Goal: Task Accomplishment & Management: Use online tool/utility

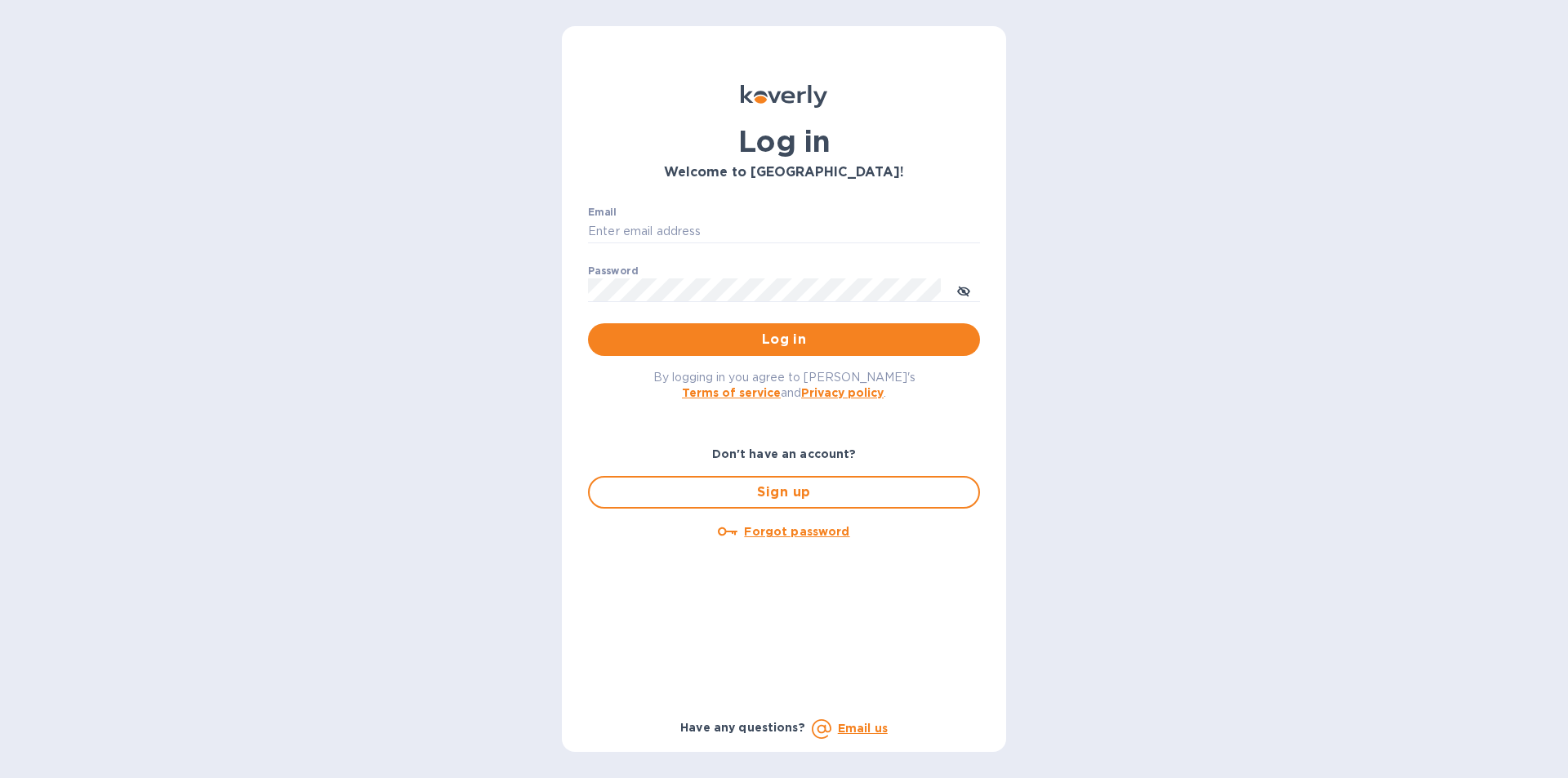
type input "[PERSON_NAME][EMAIL_ADDRESS][DOMAIN_NAME]"
click at [706, 343] on span "Log in" at bounding box center [784, 339] width 366 height 20
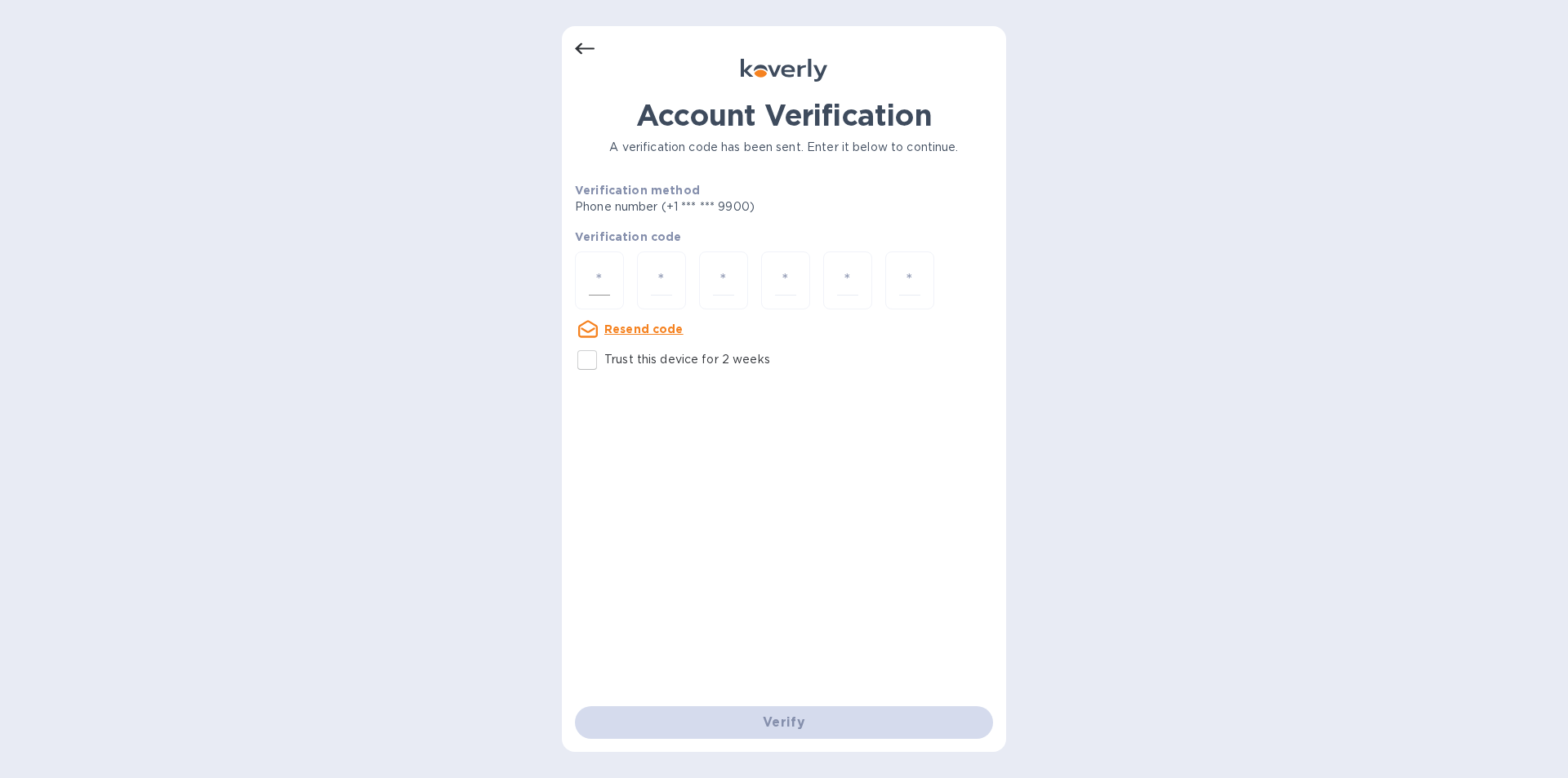
click at [583, 284] on div at bounding box center [599, 280] width 49 height 58
type input "5"
type input "7"
type input "3"
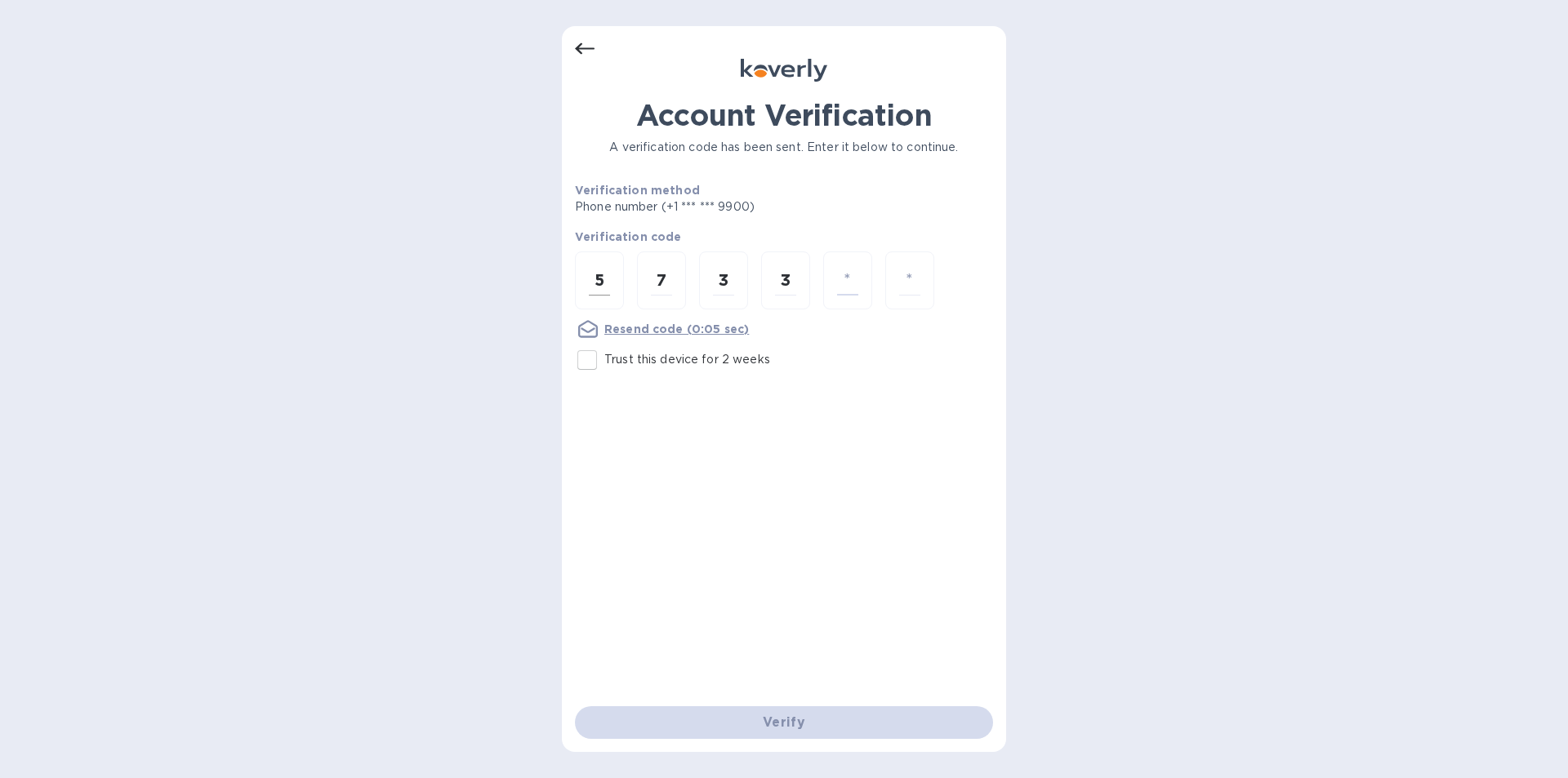
type input "7"
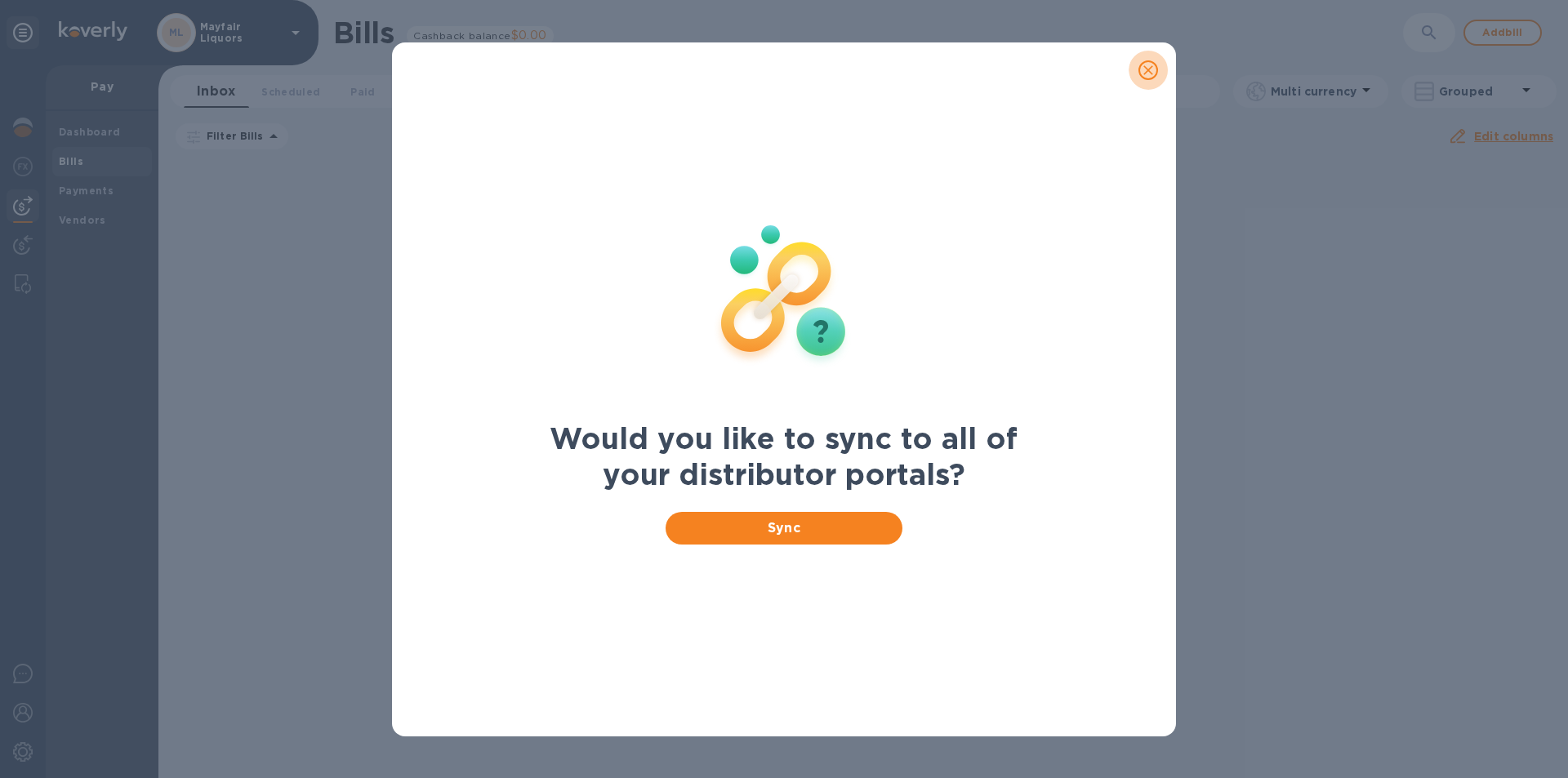
drag, startPoint x: 1157, startPoint y: 66, endPoint x: 1152, endPoint y: 73, distance: 8.6
click at [1155, 69] on button "close" at bounding box center [1148, 70] width 39 height 39
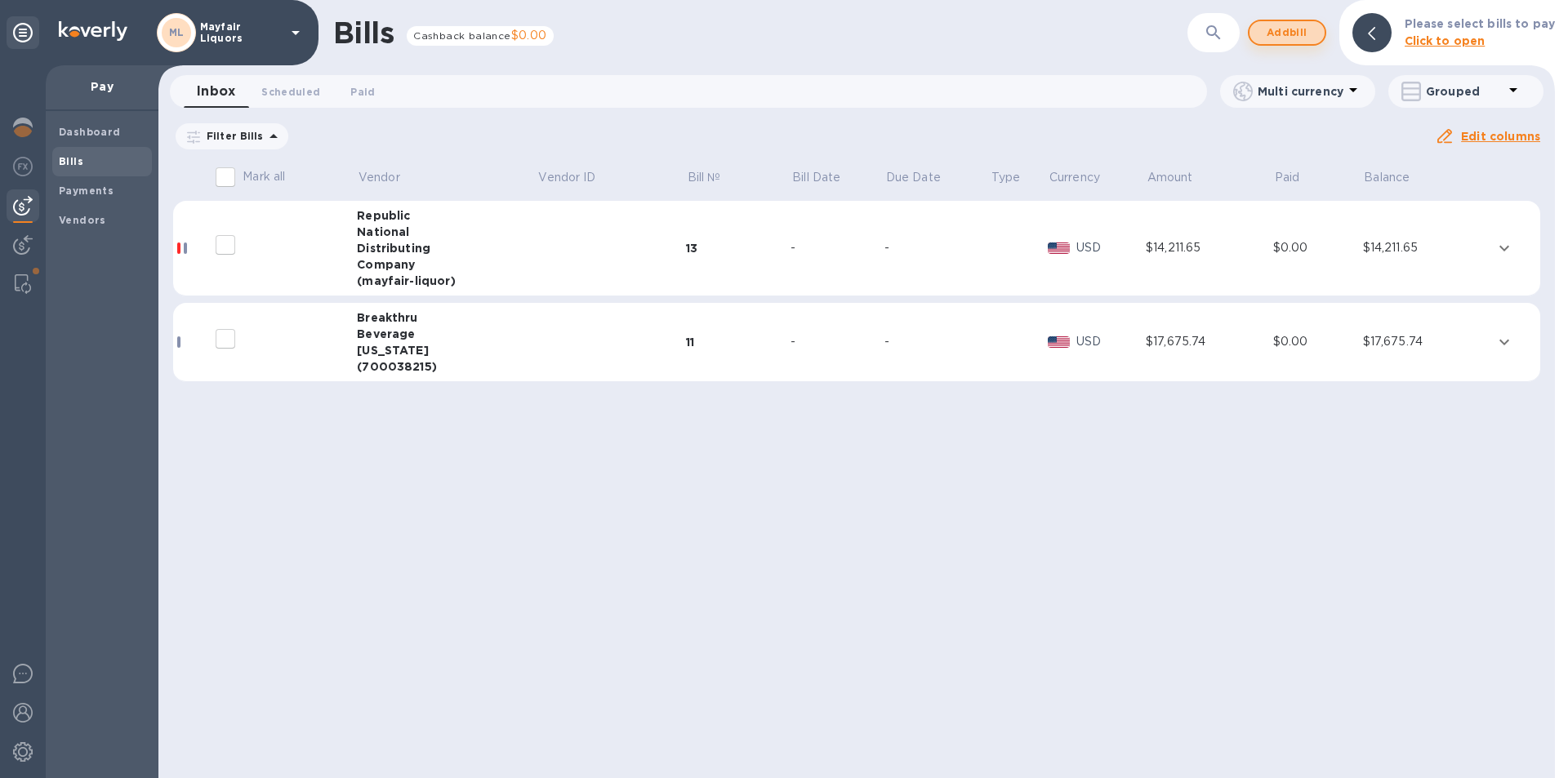
click at [1303, 34] on span "Add bill" at bounding box center [1286, 33] width 49 height 20
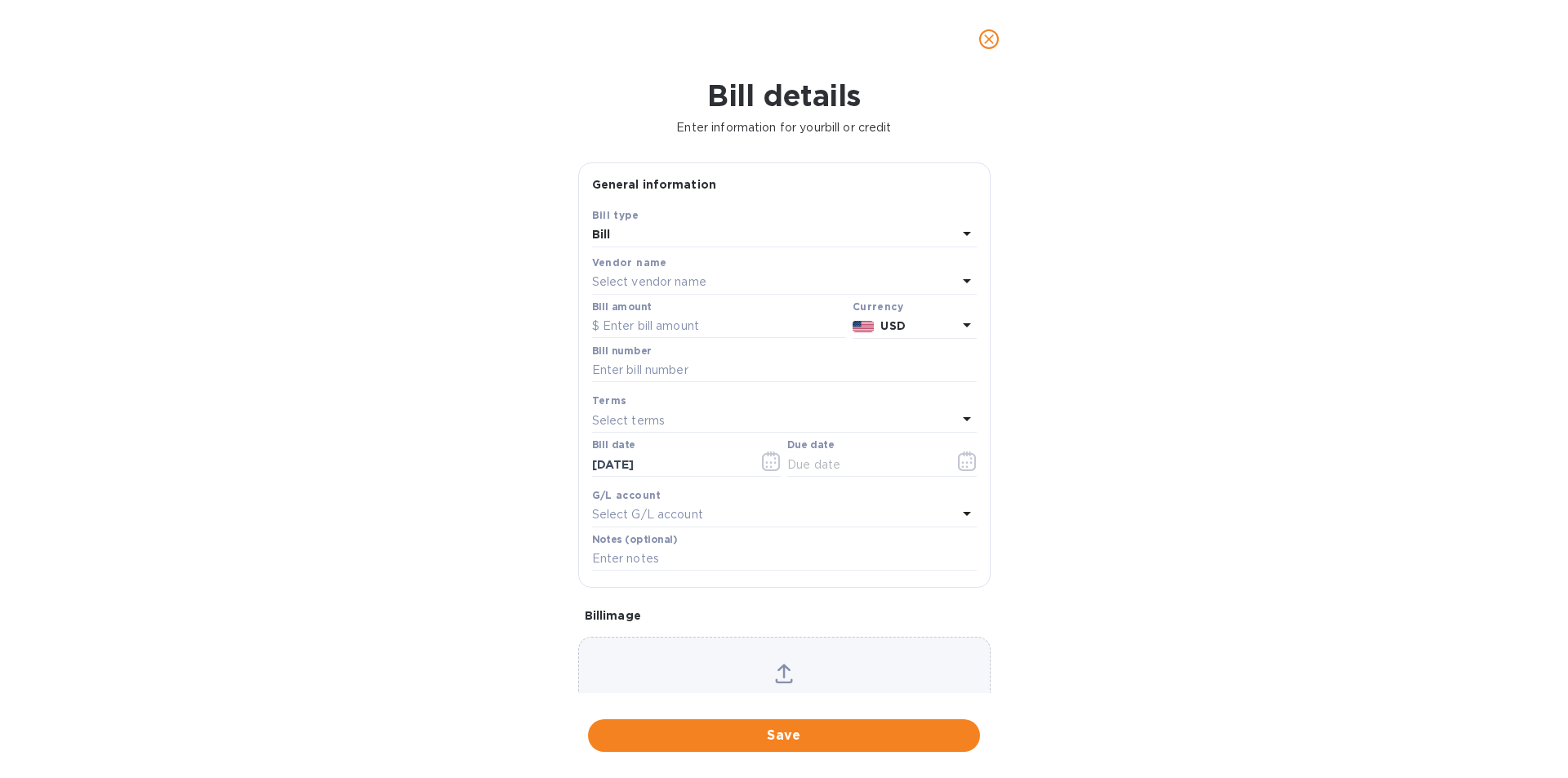
click at [669, 282] on p "Select vendor name" at bounding box center [649, 282] width 114 height 17
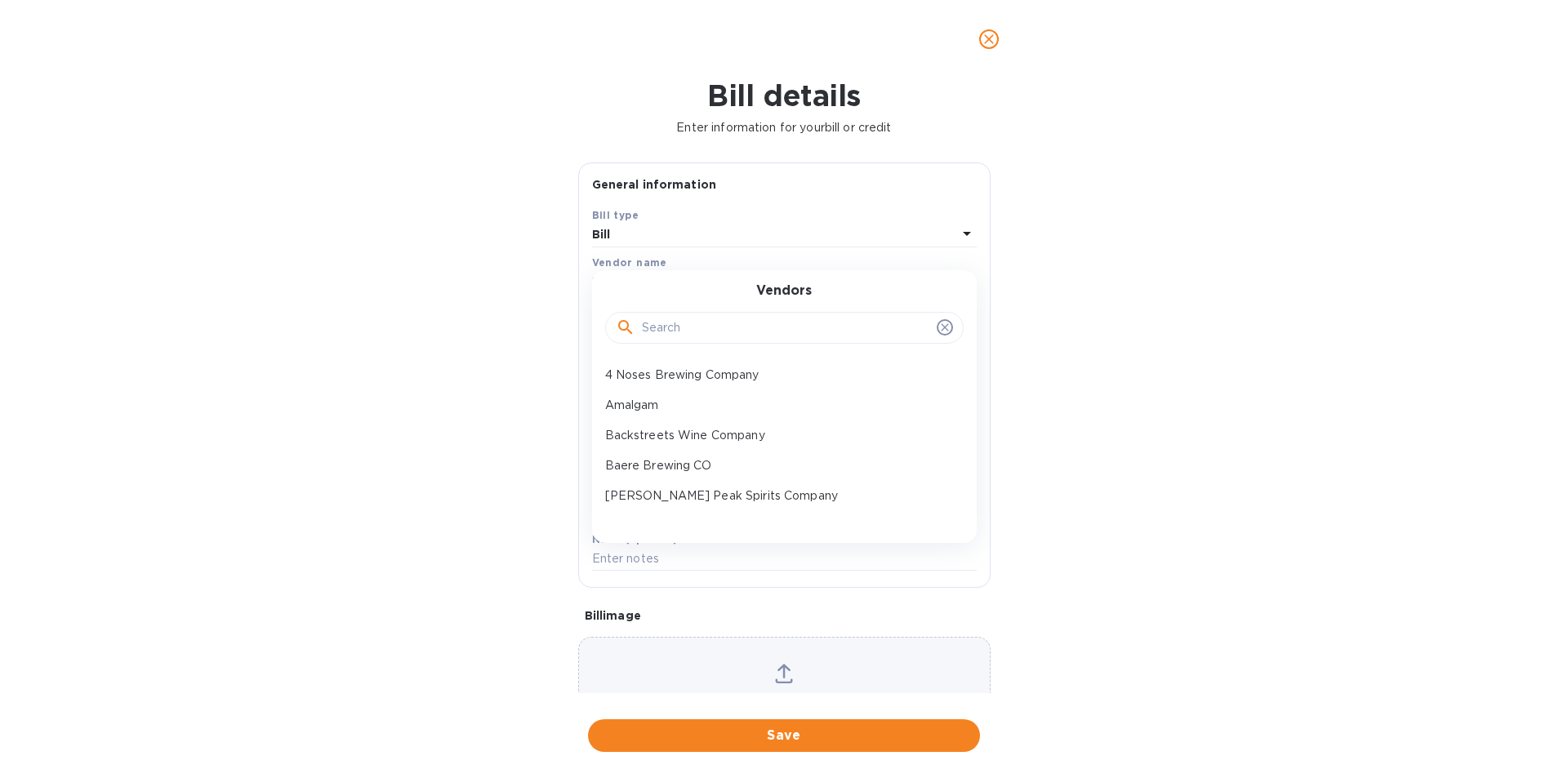
click at [678, 323] on input "text" at bounding box center [786, 328] width 288 height 25
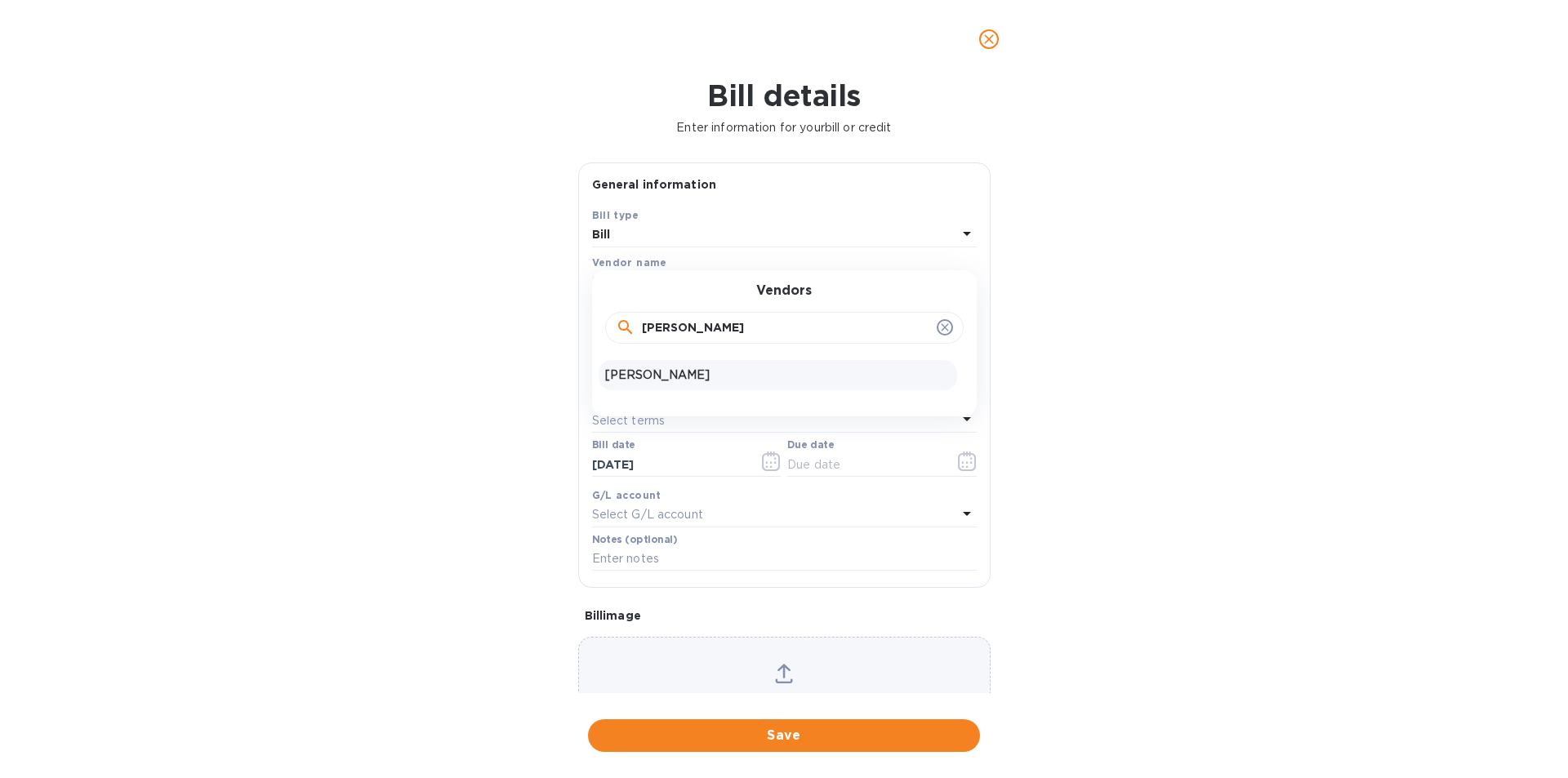
type input "[PERSON_NAME]"
click at [719, 382] on p "[PERSON_NAME]" at bounding box center [778, 375] width 346 height 17
type input "[DATE]"
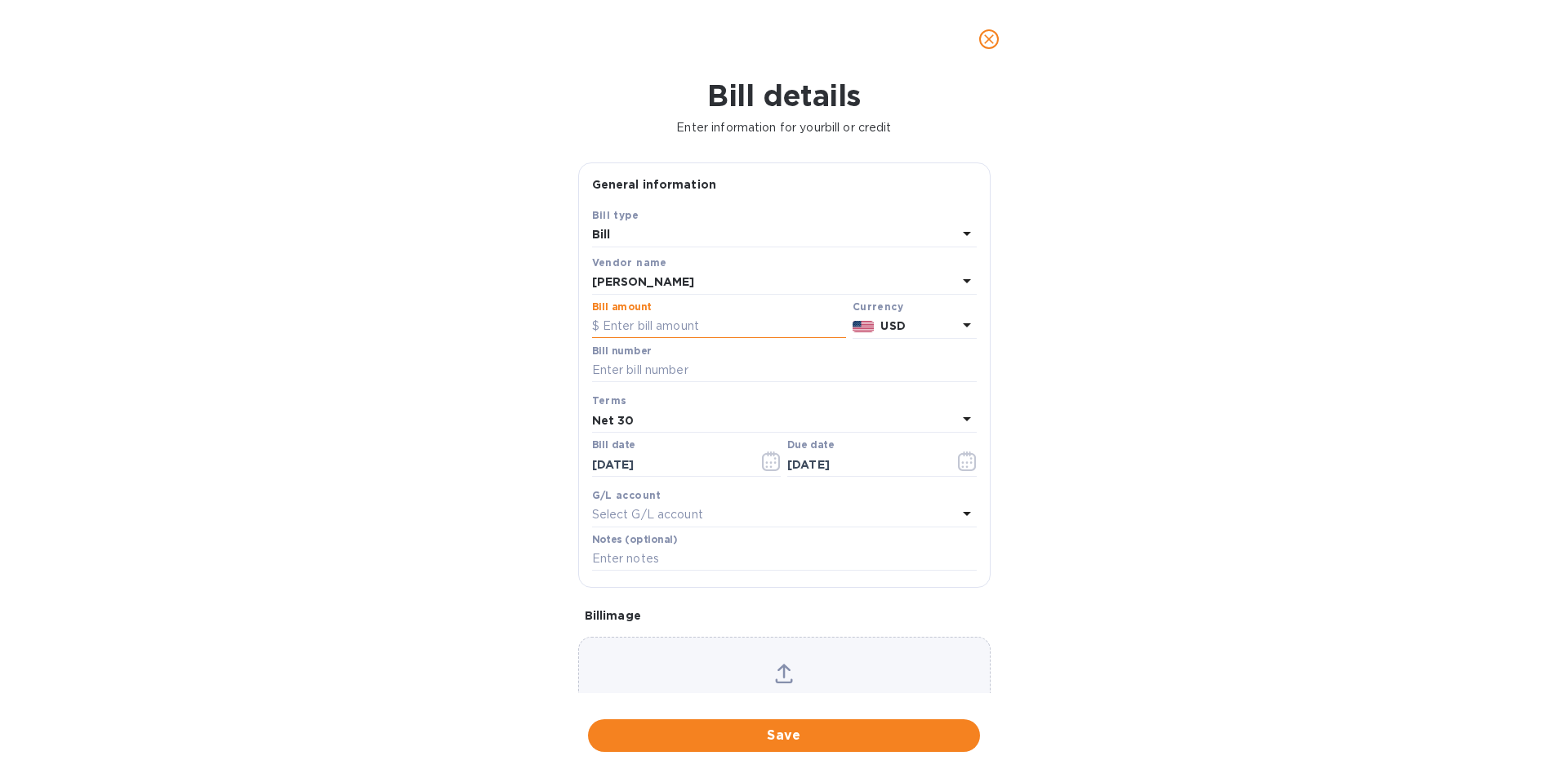
click at [718, 318] on input "text" at bounding box center [719, 326] width 254 height 25
type input "10,000"
type input "[DATE]"
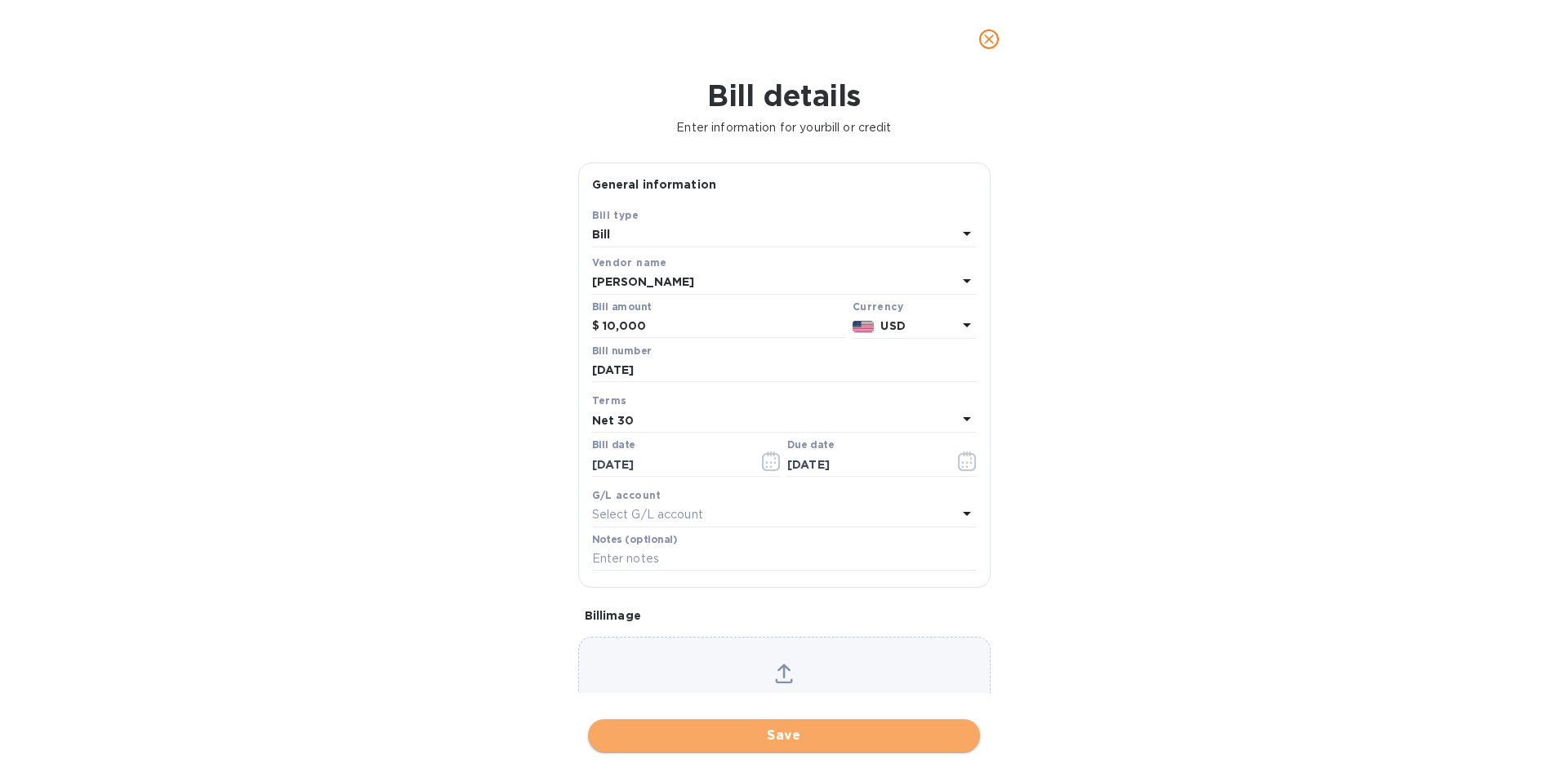
click at [768, 739] on span "Save" at bounding box center [784, 735] width 366 height 20
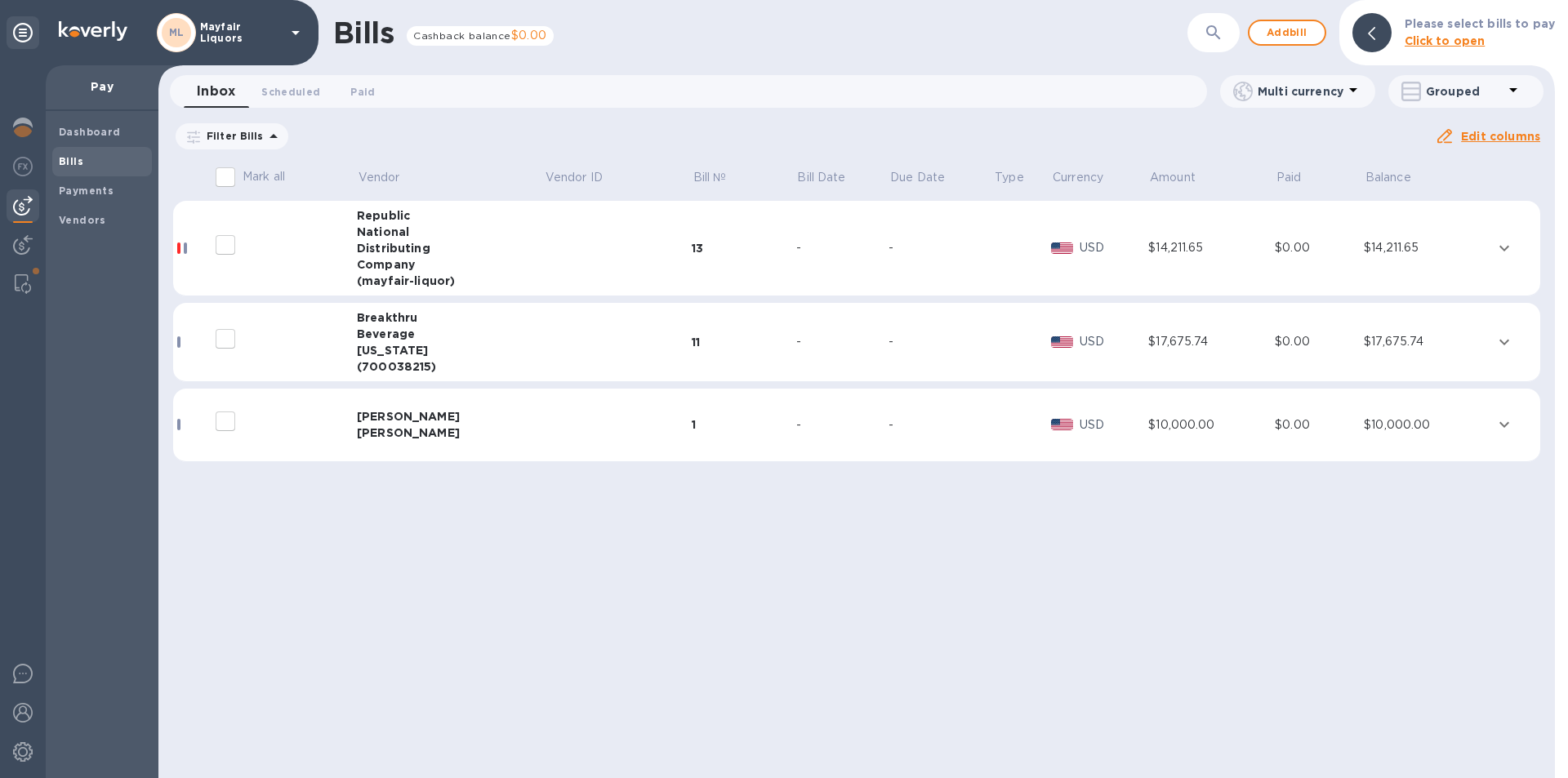
click at [1510, 415] on icon "expand row" at bounding box center [1504, 424] width 20 height 20
click at [1500, 420] on icon "expand row" at bounding box center [1504, 424] width 20 height 20
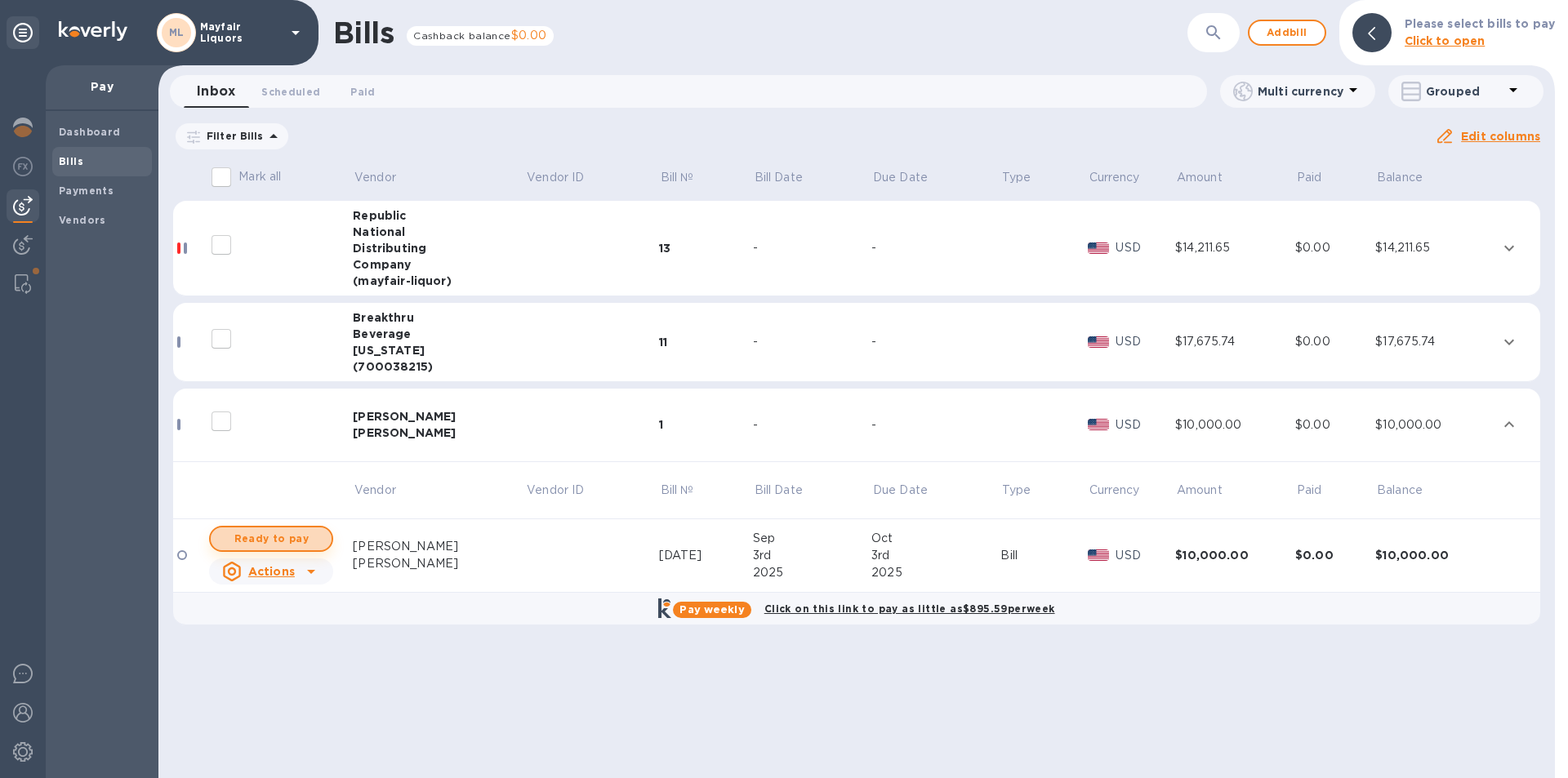
click at [263, 527] on button "Ready to pay" at bounding box center [271, 539] width 124 height 26
click at [299, 537] on span "Ready to pay" at bounding box center [271, 539] width 94 height 20
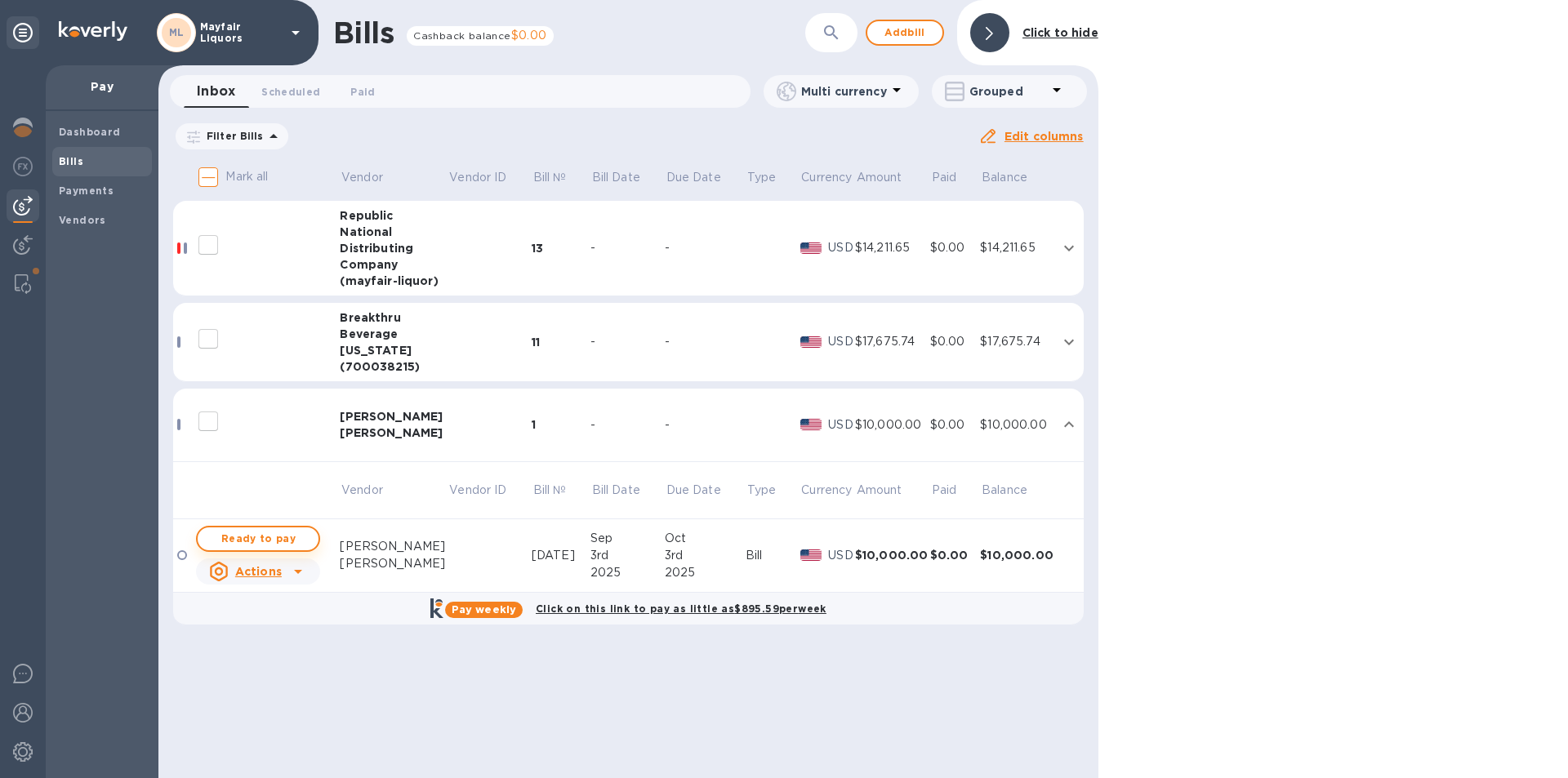
checkbox input "true"
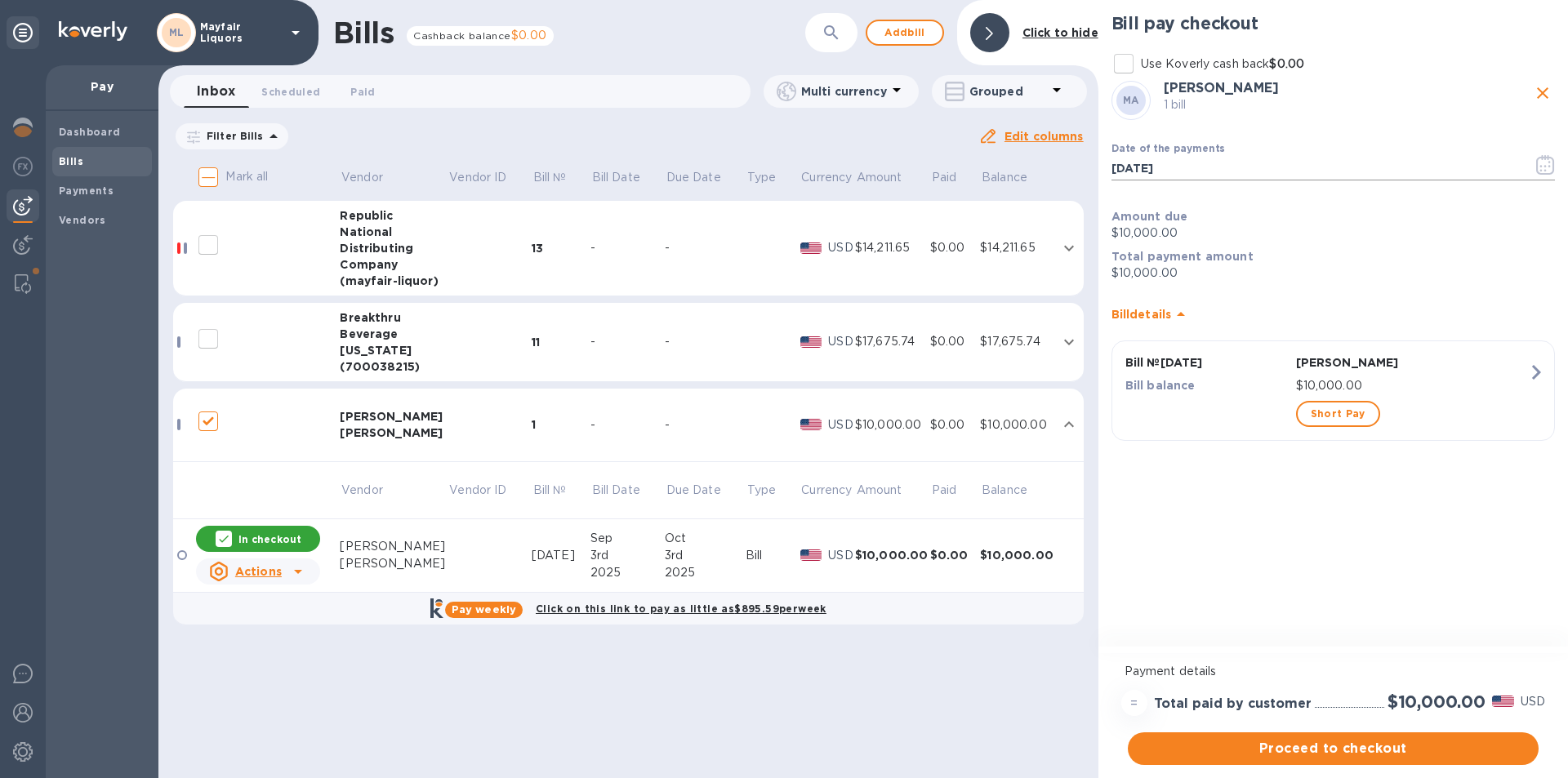
click at [1546, 161] on icon "button" at bounding box center [1546, 165] width 19 height 20
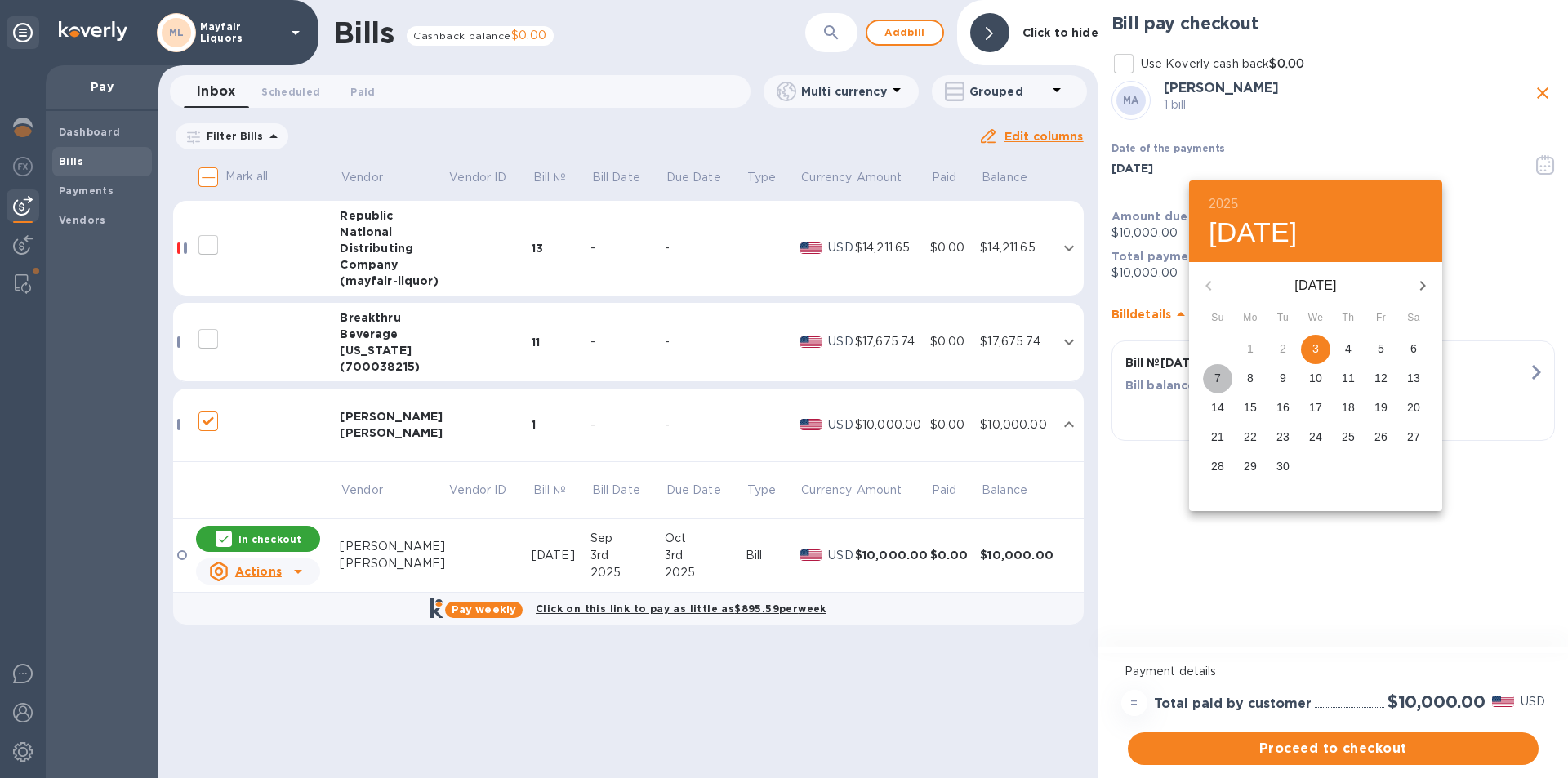
click at [1217, 381] on p "7" at bounding box center [1218, 377] width 7 height 16
type input "[DATE]"
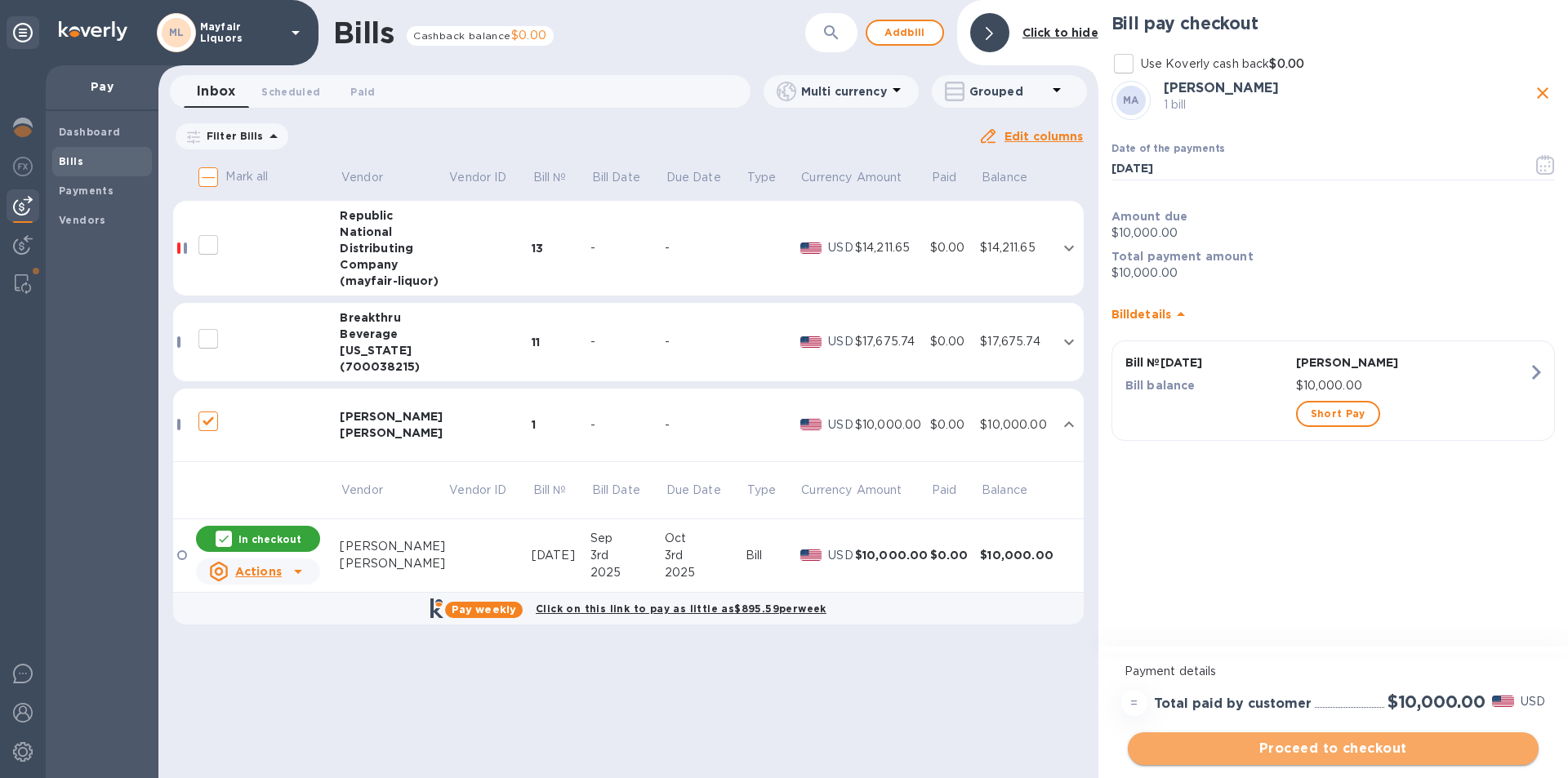
click at [1268, 748] on span "Proceed to checkout" at bounding box center [1333, 748] width 384 height 20
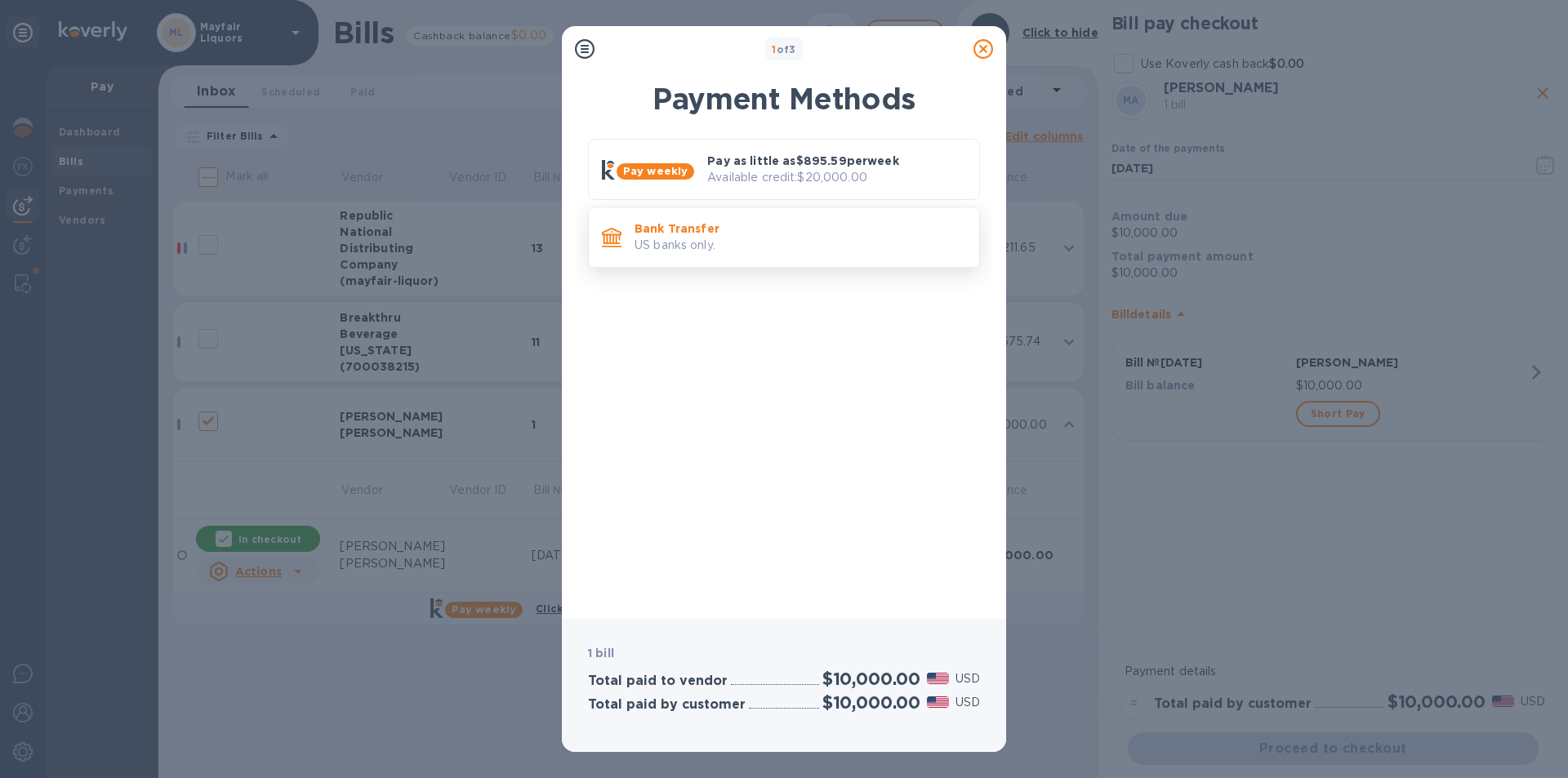
click at [735, 233] on p "Bank Transfer" at bounding box center [800, 228] width 331 height 16
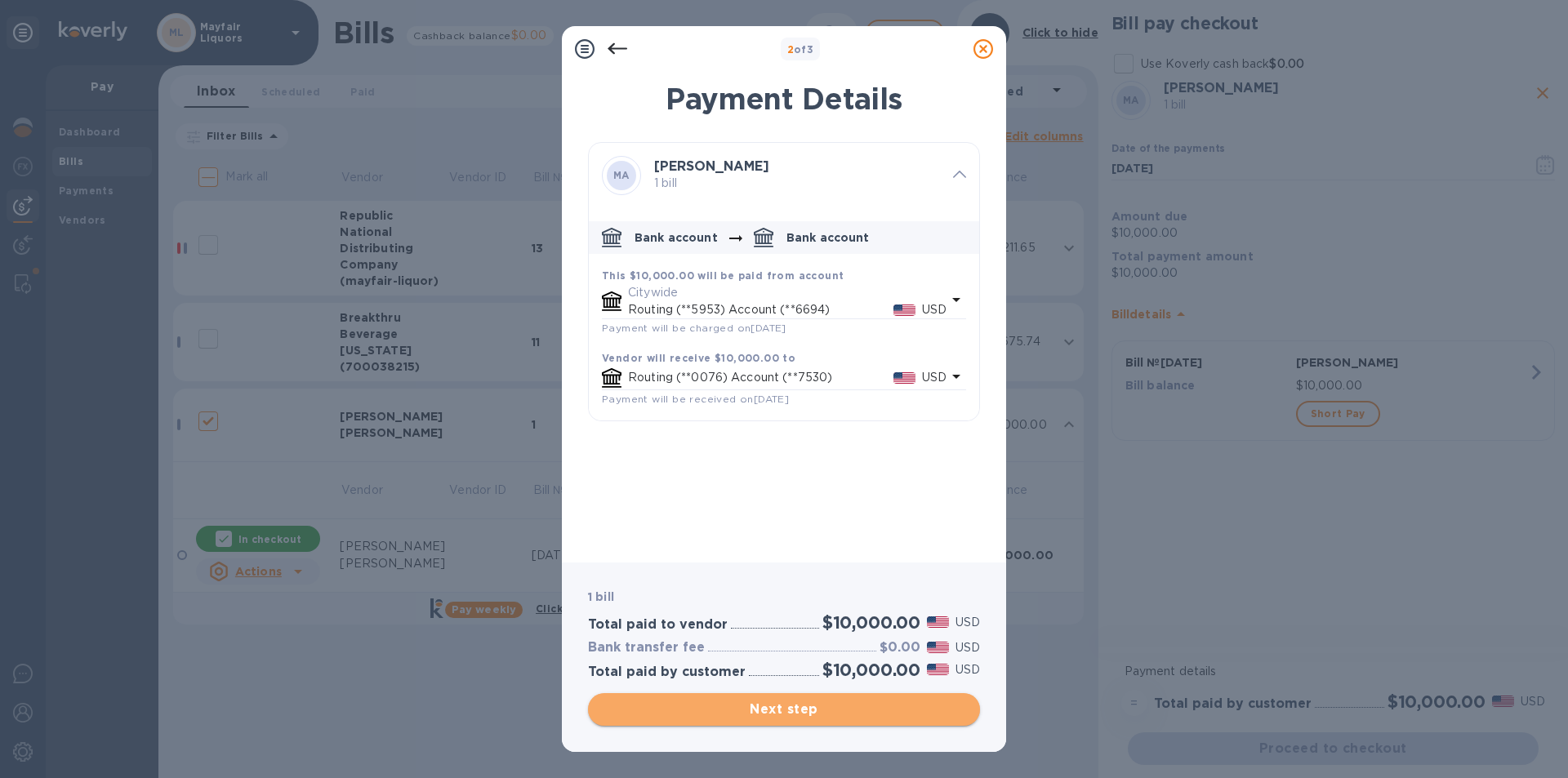
click at [829, 715] on span "Next step" at bounding box center [784, 709] width 366 height 20
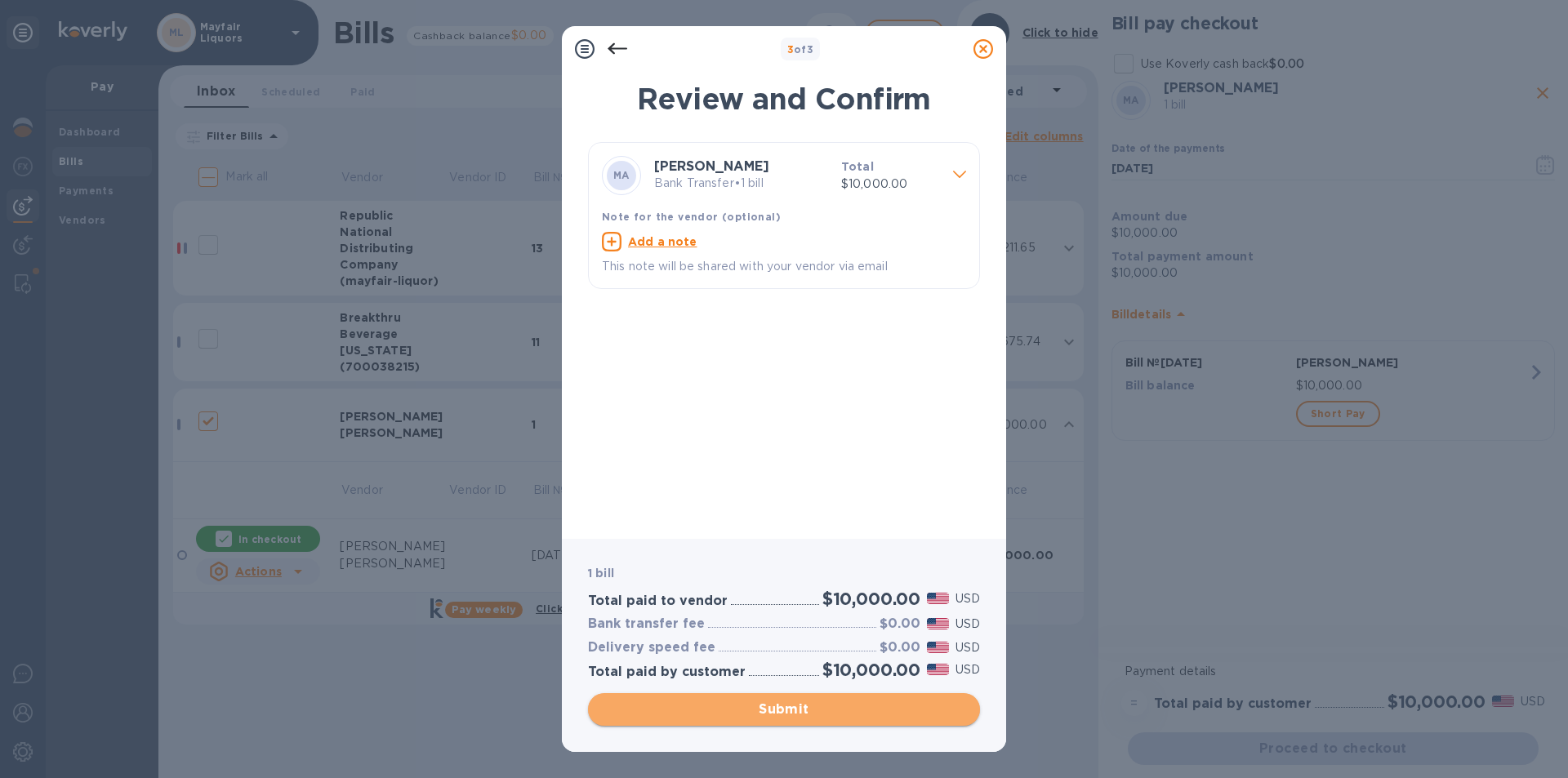
click at [824, 706] on span "Submit" at bounding box center [784, 709] width 366 height 20
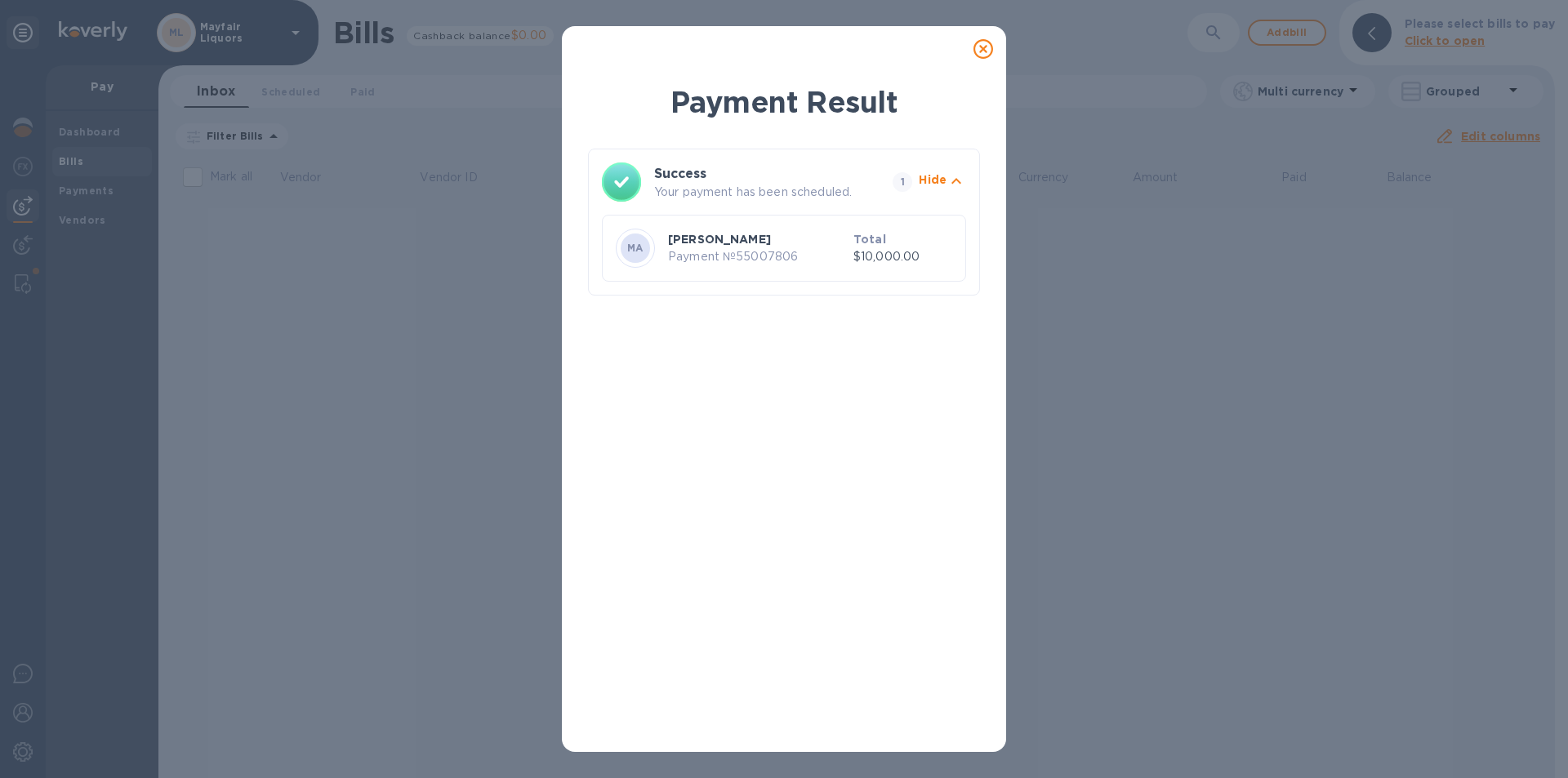
click at [989, 44] on div at bounding box center [984, 49] width 33 height 33
click at [984, 45] on icon at bounding box center [983, 49] width 20 height 20
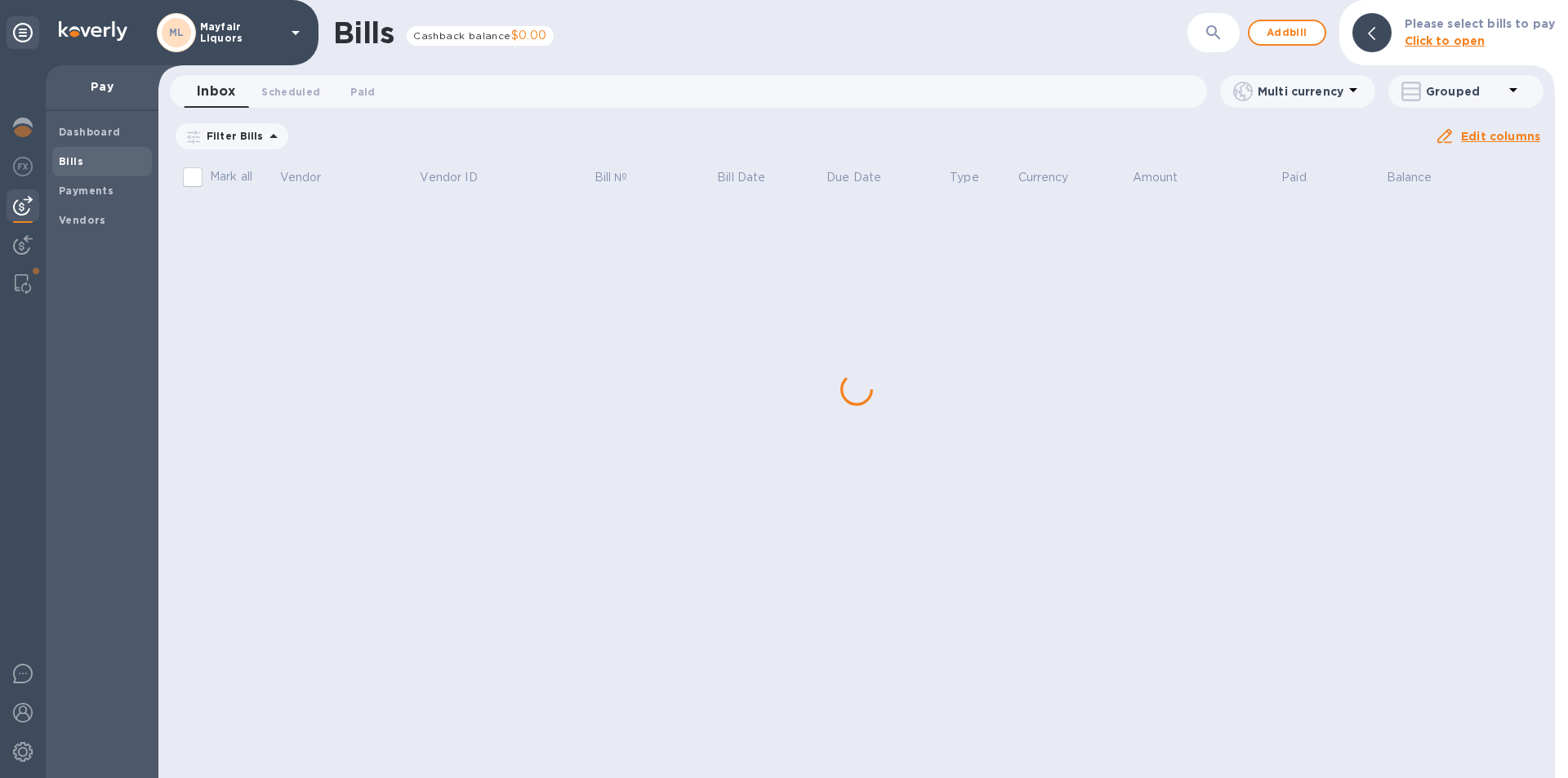
click at [22, 280] on img at bounding box center [22, 284] width 16 height 20
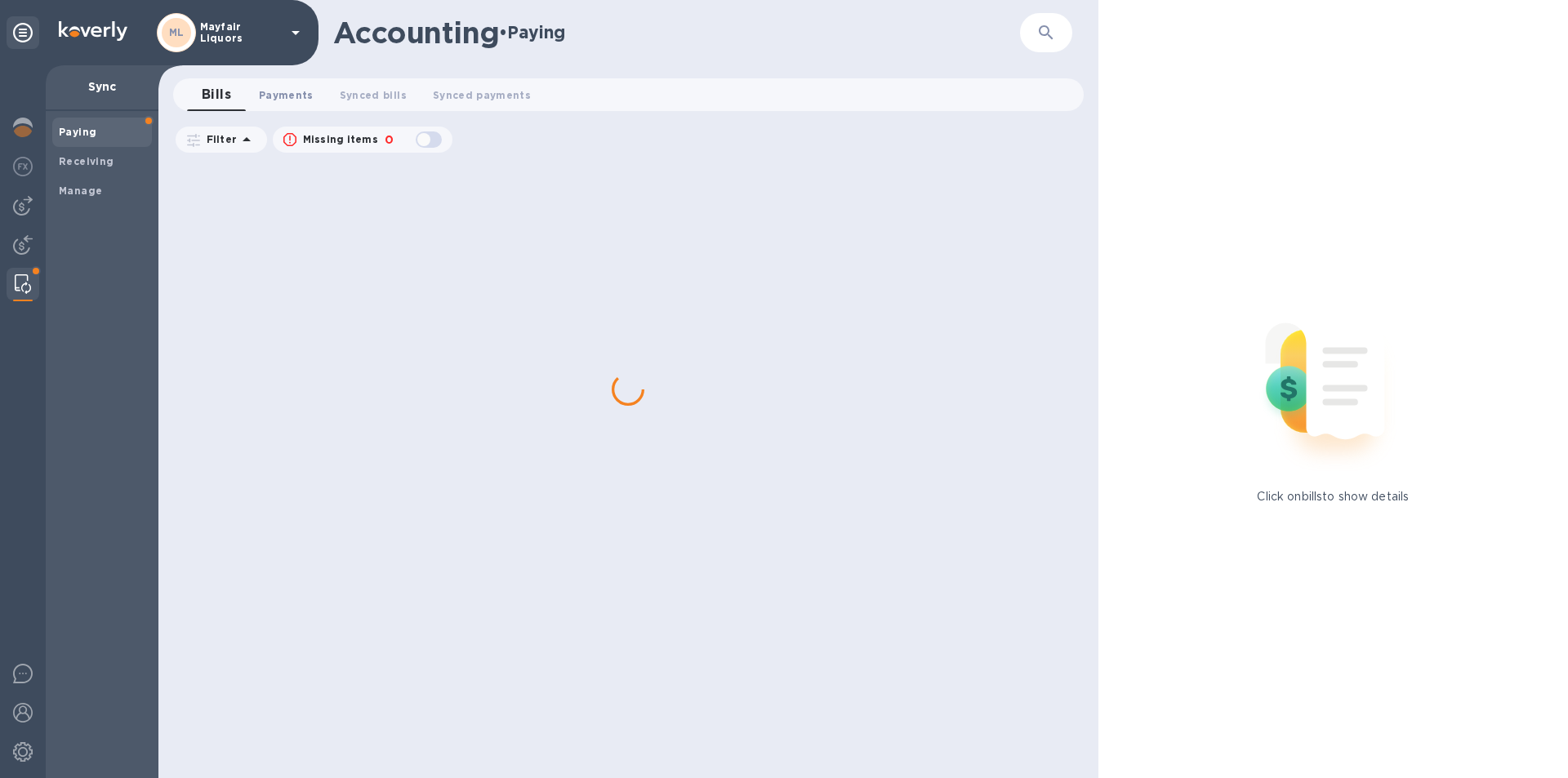
click at [274, 94] on span "Payments 0" at bounding box center [287, 95] width 55 height 17
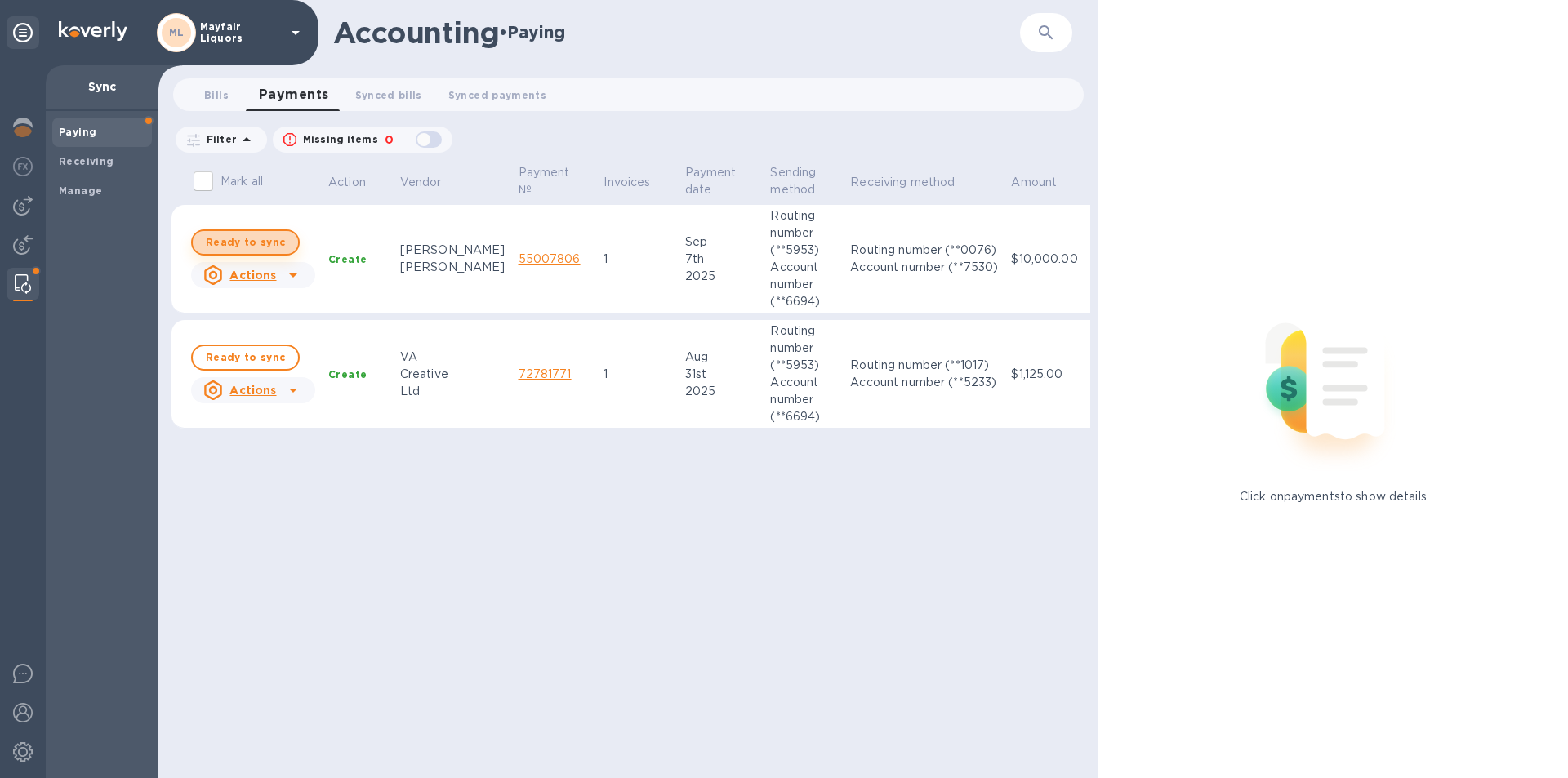
click at [245, 244] on span "Ready to sync" at bounding box center [245, 242] width 79 height 20
click at [251, 352] on span "Ready to sync" at bounding box center [245, 357] width 79 height 20
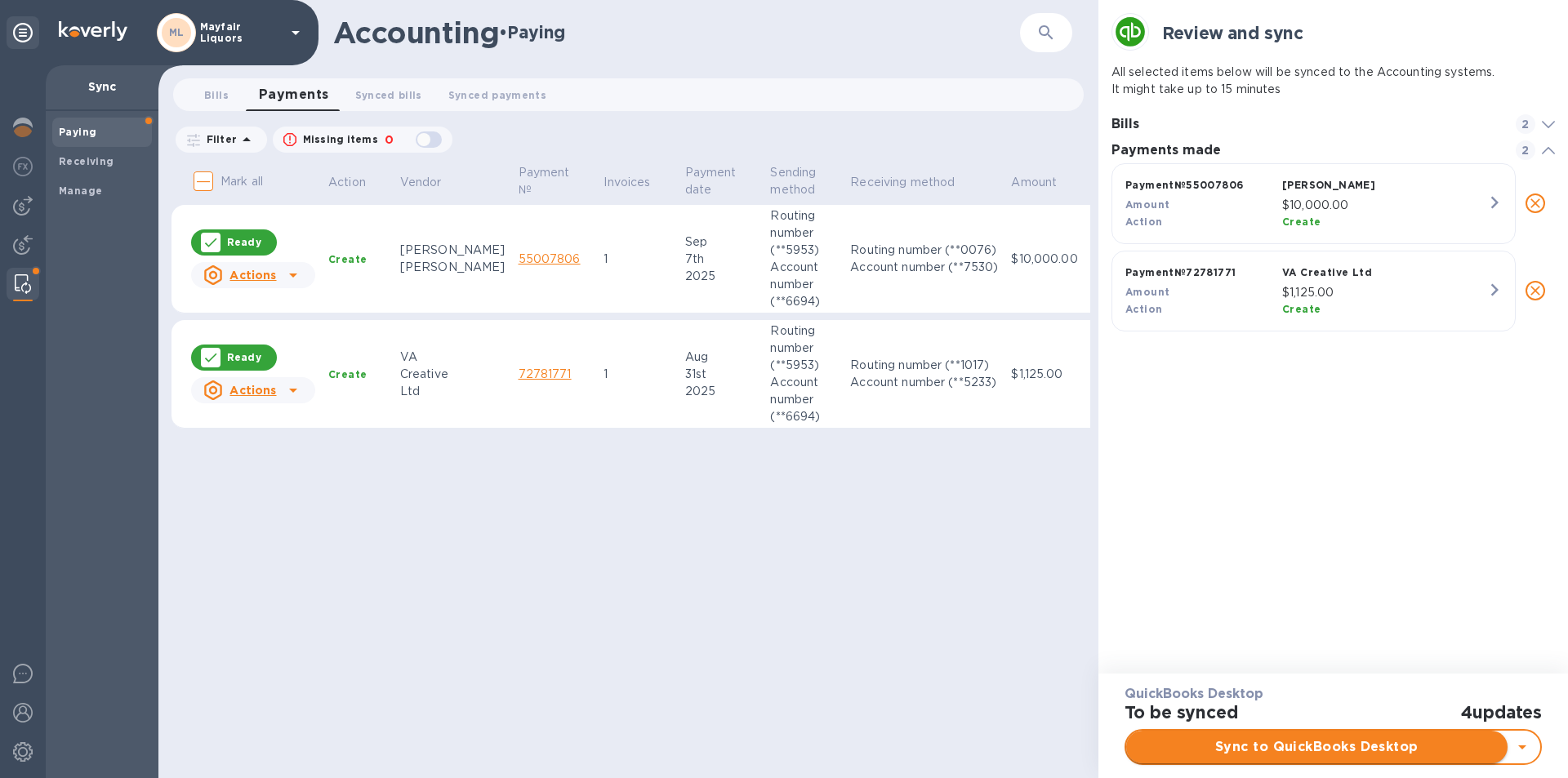
scroll to position [164, 445]
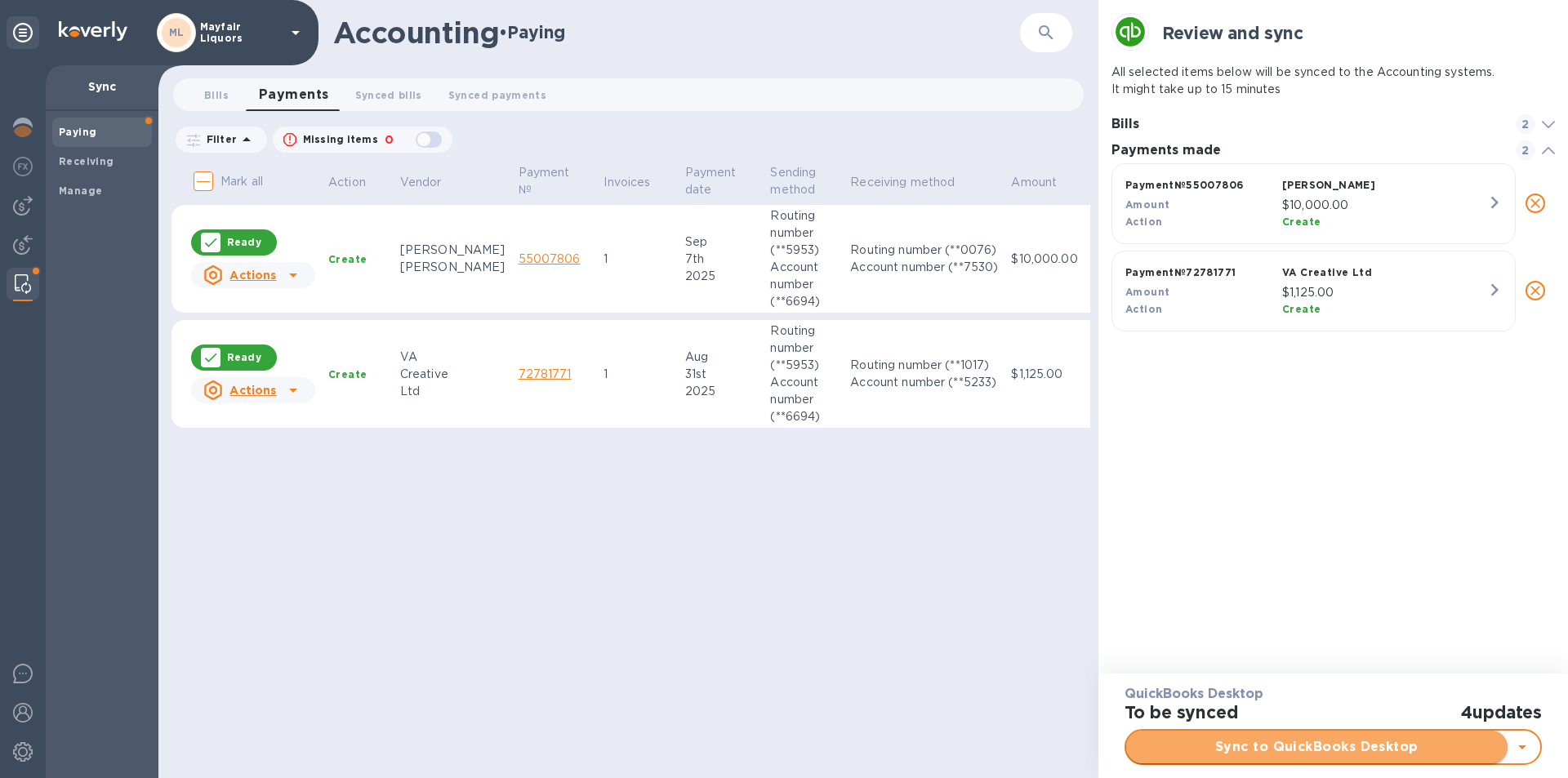
click at [1257, 748] on span "Sync to QuickBooks Desktop" at bounding box center [1317, 746] width 355 height 20
checkbox input "true"
